Goal: Complete application form

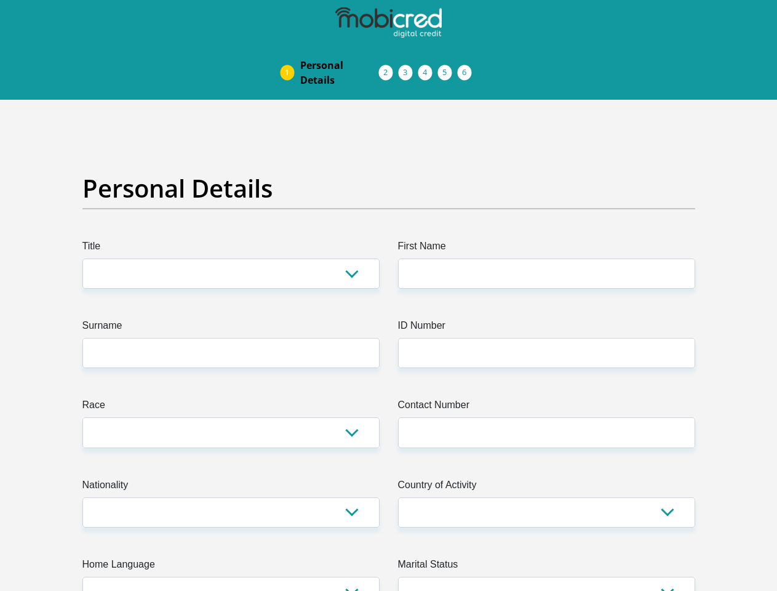
click at [0, 0] on img at bounding box center [0, 0] width 0 height 0
click at [290, 53] on link "Personal Details" at bounding box center [339, 72] width 98 height 39
click at [389, 68] on link "Acceptance of Services" at bounding box center [399, 73] width 20 height 10
click at [0, 0] on span "Documents" at bounding box center [0, 0] width 0 height 0
click at [448, 68] on link "Debicheck Mandate" at bounding box center [438, 73] width 20 height 10
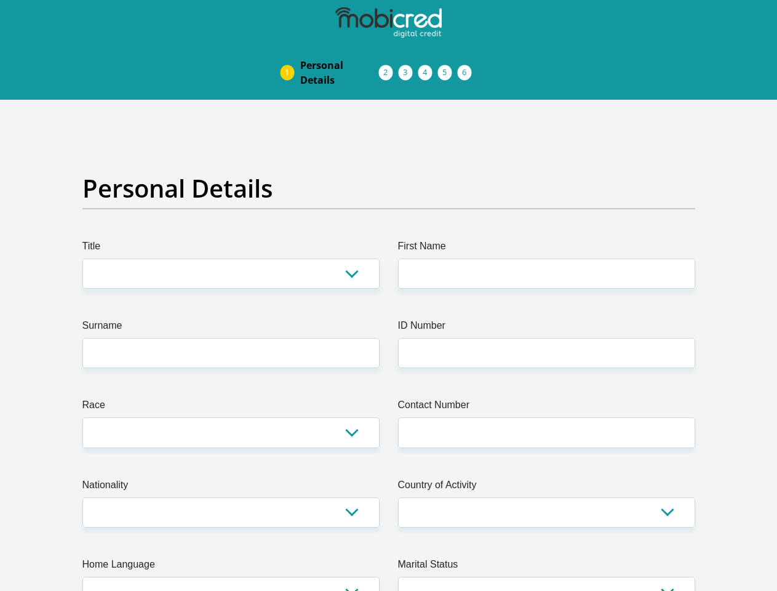
click at [468, 68] on link "Curata Authentication" at bounding box center [458, 73] width 20 height 10
click at [487, 68] on link "Pre Agreement Signoff" at bounding box center [478, 73] width 20 height 10
